Goal: Transaction & Acquisition: Purchase product/service

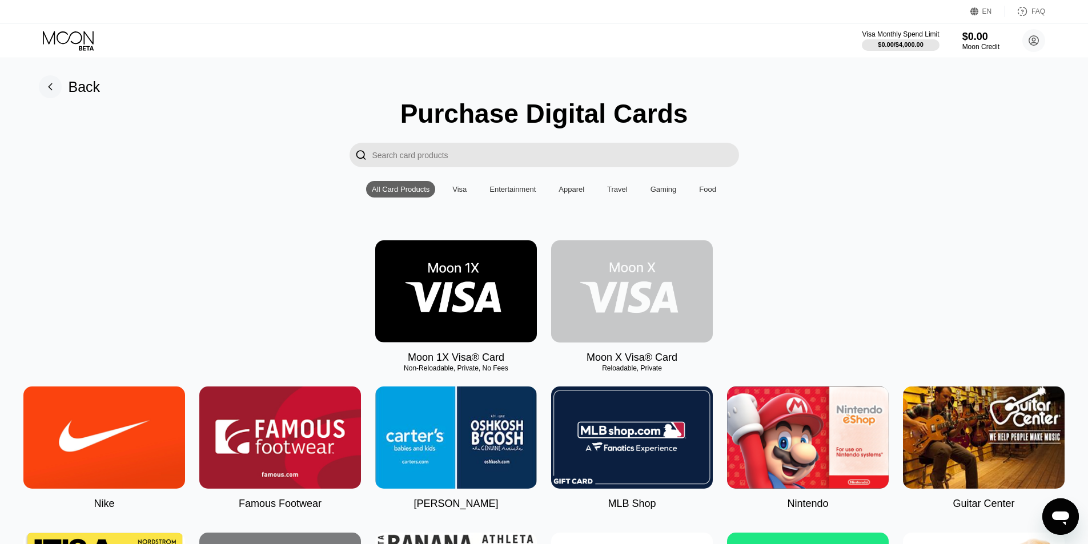
click at [649, 309] on img at bounding box center [632, 291] width 162 height 102
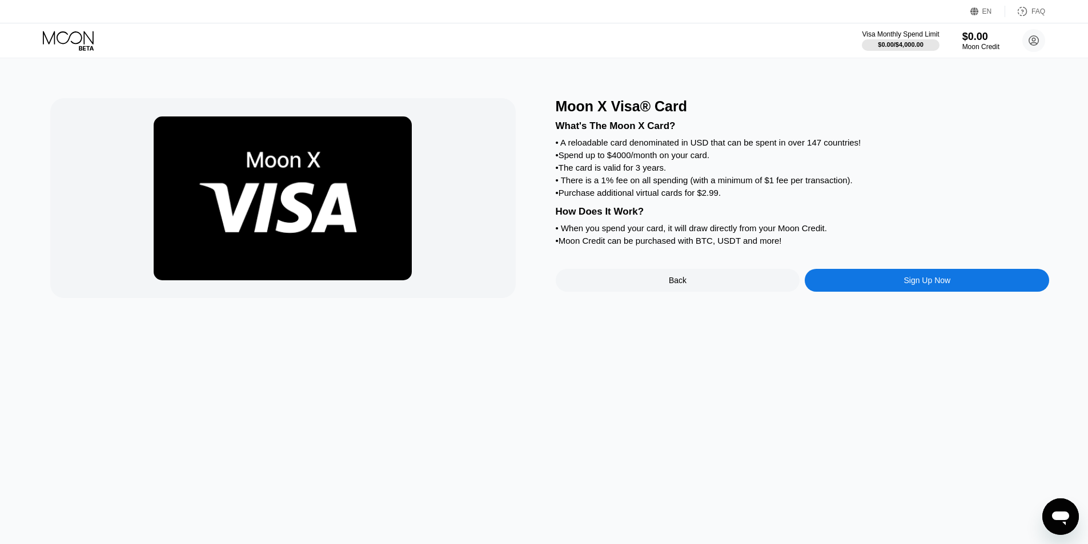
click at [605, 306] on div "Moon X Visa® Card What's The Moon X Card? • A reloadable card denominated in US…" at bounding box center [544, 301] width 1096 height 486
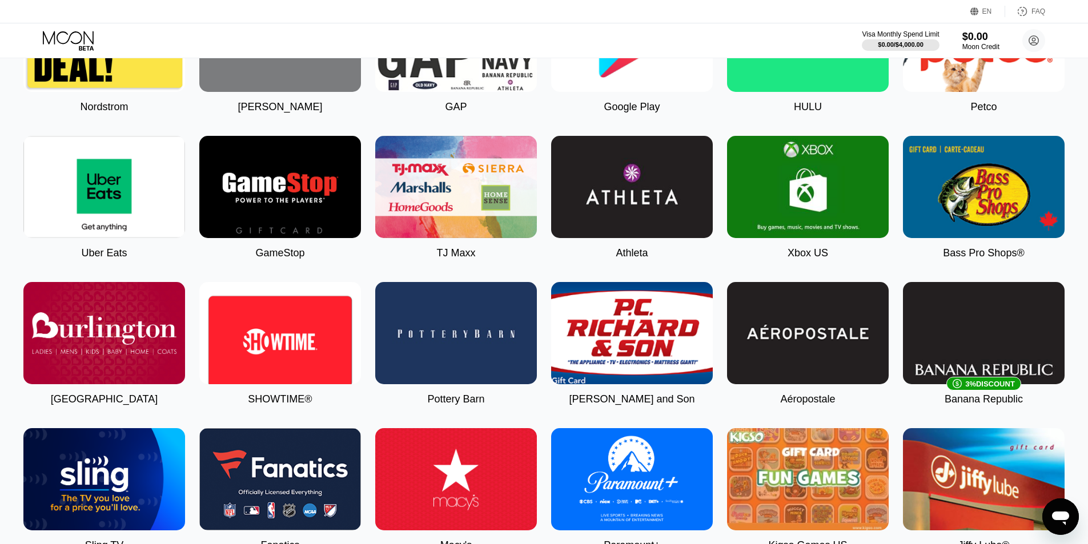
scroll to position [612, 0]
